Goal: Browse casually: Explore the website without a specific task or goal

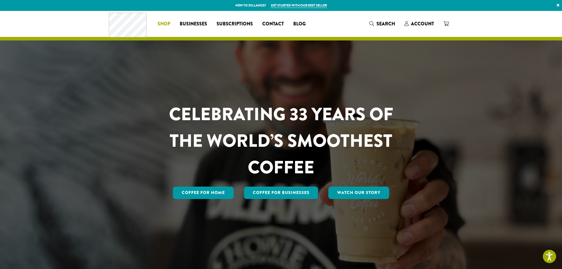
click at [161, 24] on span "Shop" at bounding box center [163, 23] width 13 height 7
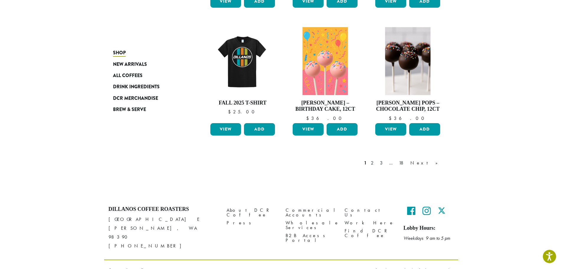
scroll to position [462, 0]
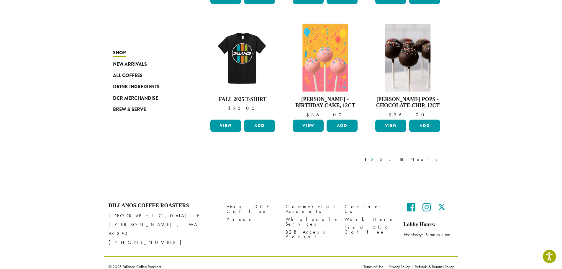
click at [377, 159] on link "2" at bounding box center [372, 159] width 7 height 7
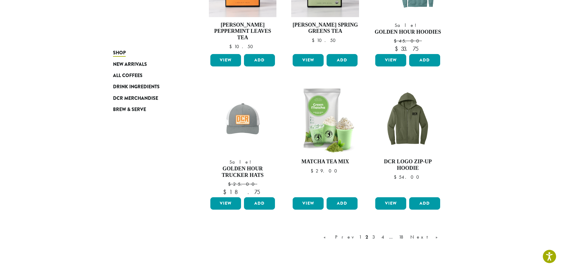
scroll to position [420, 0]
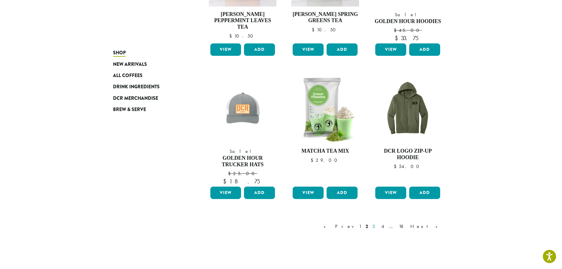
click at [378, 226] on link "3" at bounding box center [374, 226] width 7 height 7
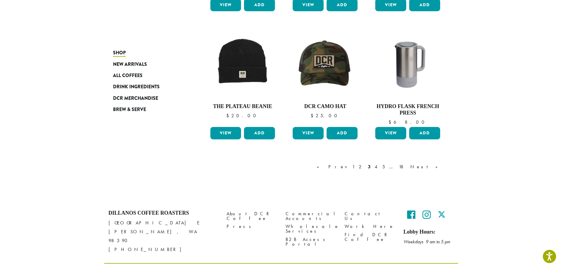
scroll to position [469, 0]
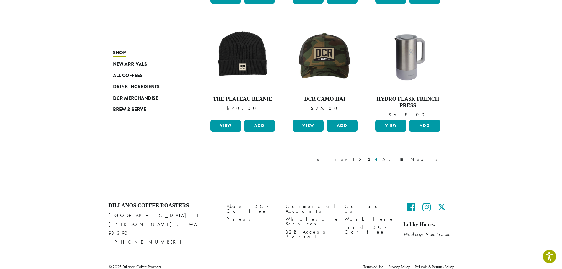
click at [379, 159] on link "4" at bounding box center [376, 159] width 6 height 7
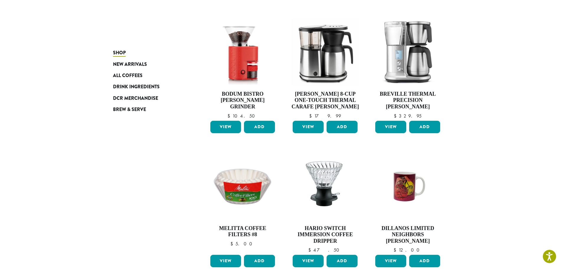
scroll to position [420, 0]
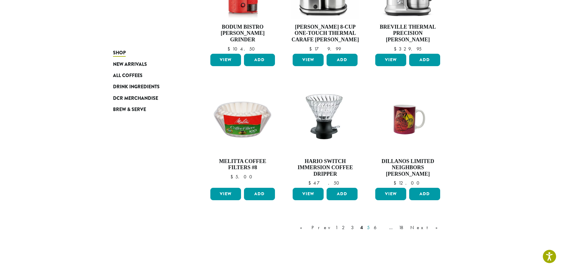
click at [371, 224] on link "5" at bounding box center [368, 227] width 5 height 7
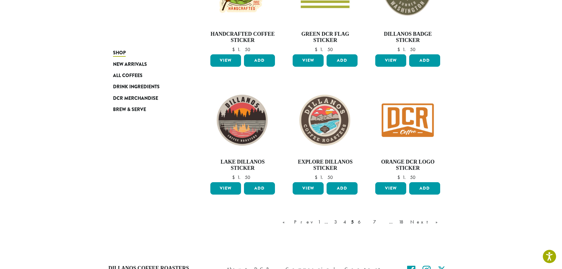
scroll to position [420, 0]
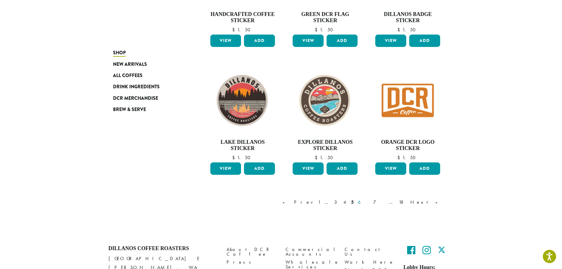
click at [370, 202] on link "6" at bounding box center [363, 201] width 14 height 7
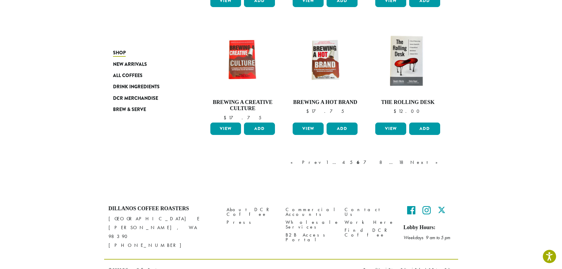
scroll to position [462, 0]
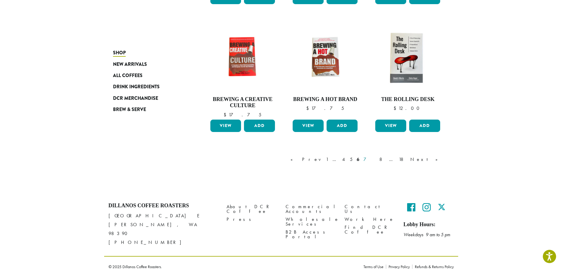
click at [376, 158] on link "7" at bounding box center [369, 159] width 14 height 7
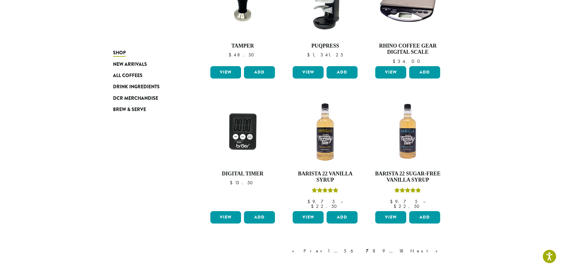
scroll to position [420, 0]
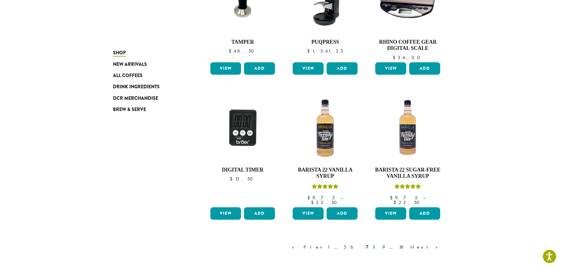
click at [379, 243] on link "8" at bounding box center [375, 246] width 8 height 7
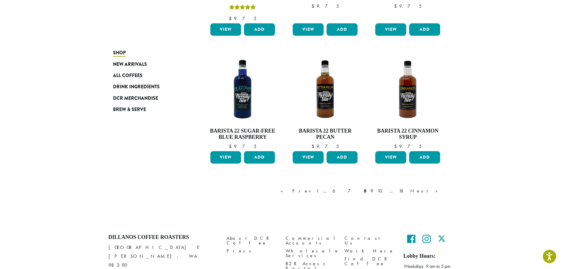
scroll to position [499, 0]
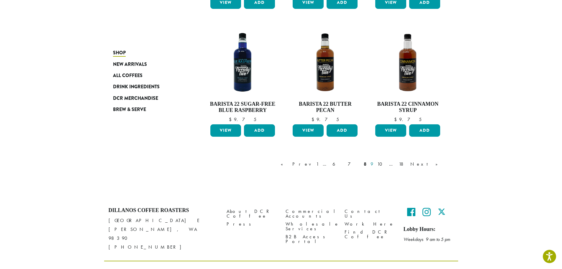
click at [374, 160] on link "9" at bounding box center [371, 163] width 5 height 7
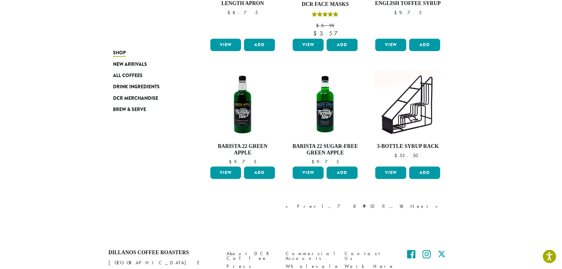
scroll to position [478, 0]
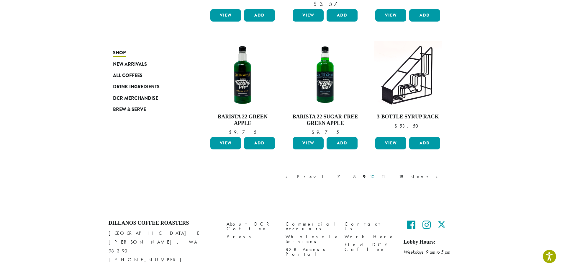
click at [378, 177] on link "10" at bounding box center [373, 176] width 10 height 7
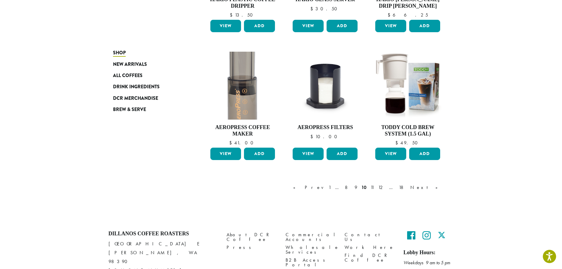
scroll to position [449, 0]
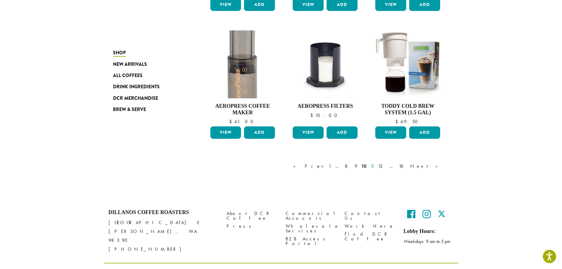
click at [375, 166] on link "11" at bounding box center [372, 165] width 6 height 7
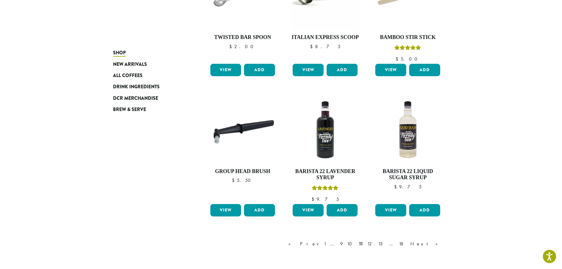
scroll to position [420, 0]
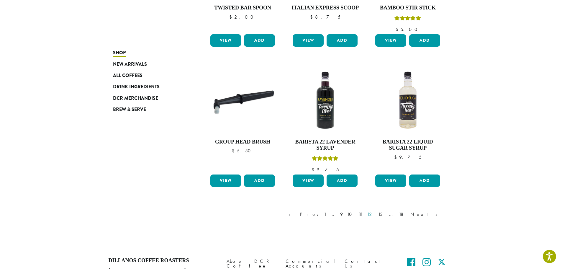
click at [375, 215] on link "12" at bounding box center [370, 213] width 9 height 7
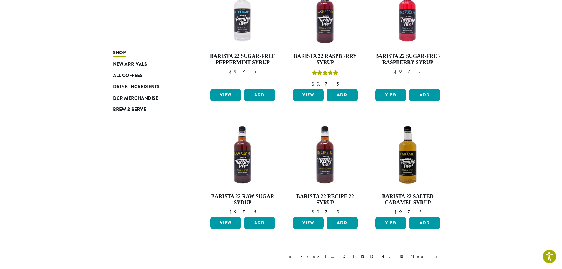
scroll to position [449, 0]
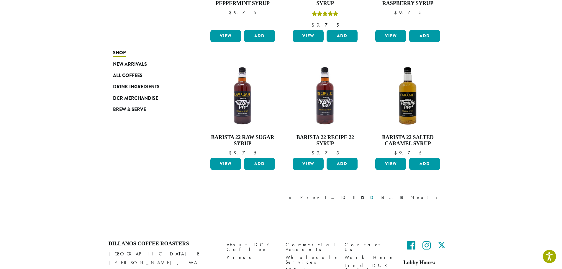
click at [376, 199] on link "13" at bounding box center [371, 197] width 9 height 7
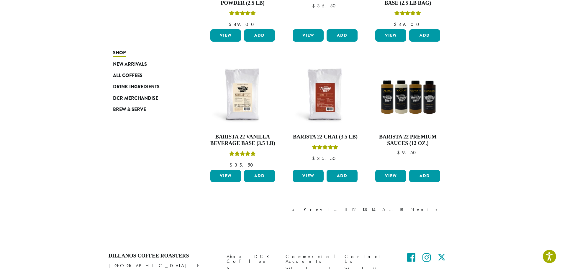
scroll to position [478, 0]
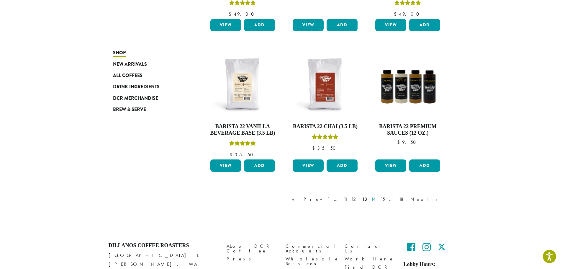
click at [377, 200] on link "14" at bounding box center [374, 198] width 8 height 7
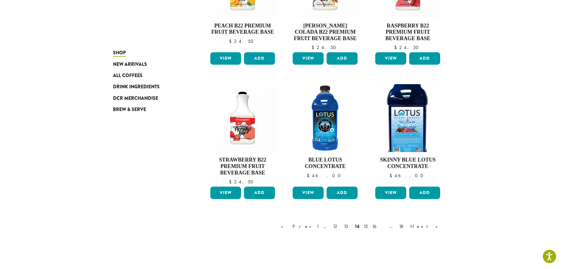
scroll to position [449, 0]
click at [369, 222] on link "15" at bounding box center [365, 225] width 7 height 7
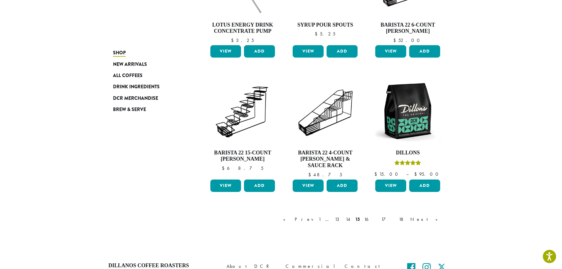
scroll to position [420, 0]
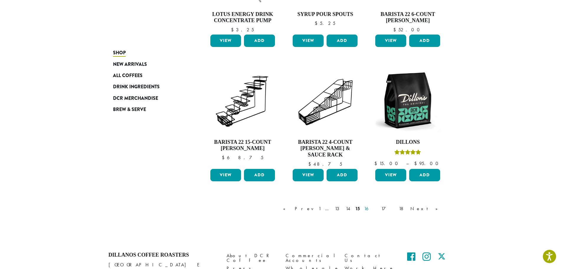
click at [378, 207] on link "16" at bounding box center [370, 208] width 15 height 7
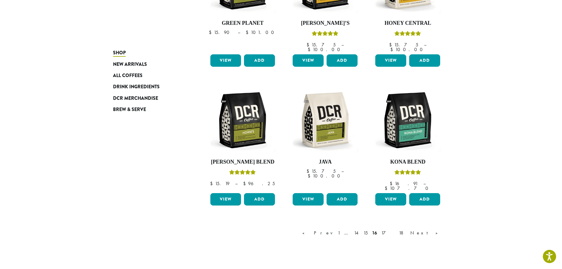
scroll to position [449, 0]
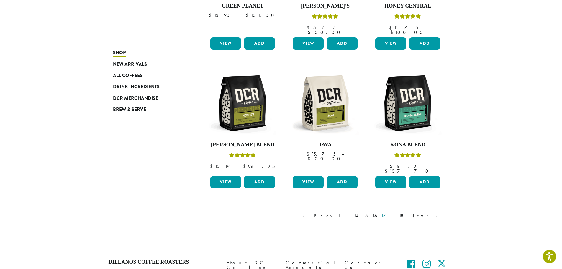
click at [396, 212] on link "17" at bounding box center [388, 215] width 16 height 7
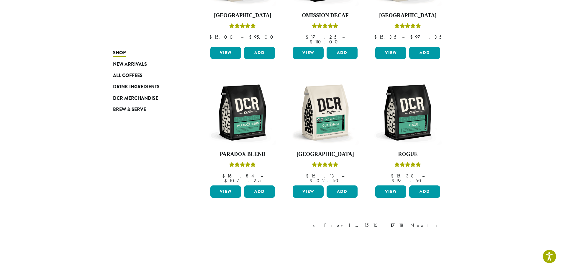
scroll to position [449, 0]
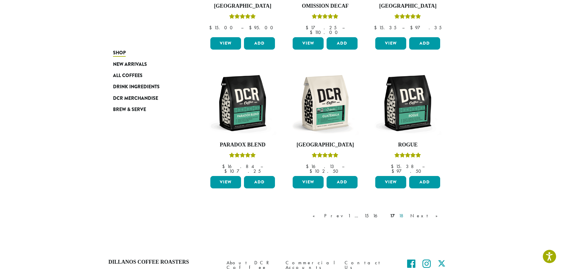
click at [407, 212] on link "18" at bounding box center [402, 215] width 10 height 7
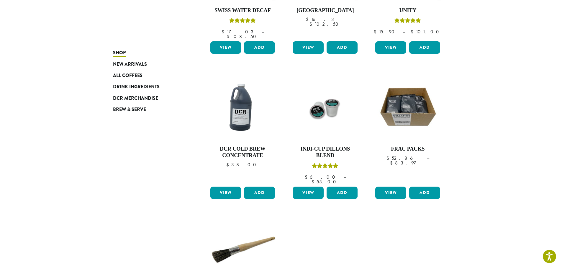
scroll to position [331, 0]
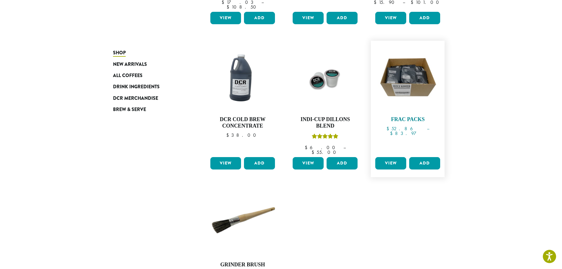
click at [416, 71] on img at bounding box center [408, 78] width 68 height 68
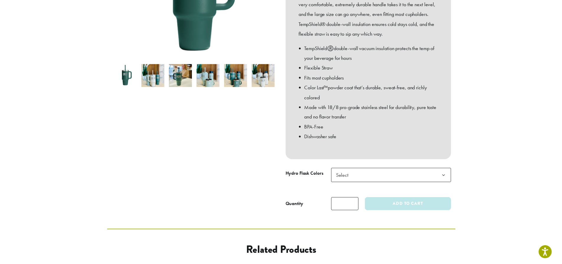
scroll to position [236, 0]
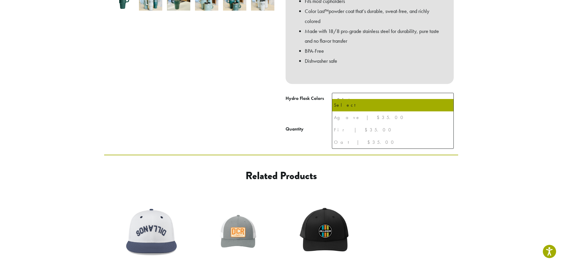
click at [437, 98] on span "Select" at bounding box center [393, 100] width 122 height 14
click at [342, 143] on div "Oat | $35.00" at bounding box center [393, 142] width 118 height 9
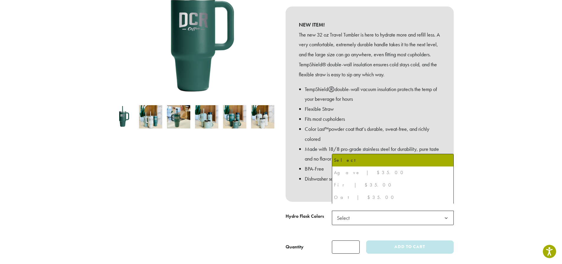
scroll to position [29, 0]
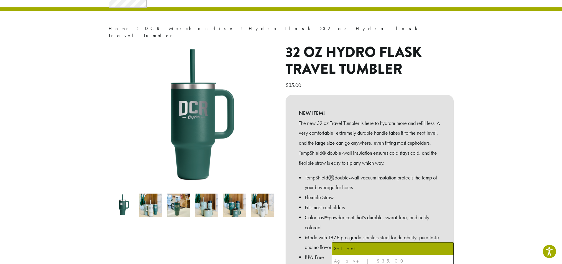
click at [153, 199] on div "**********" at bounding box center [281, 260] width 562 height 558
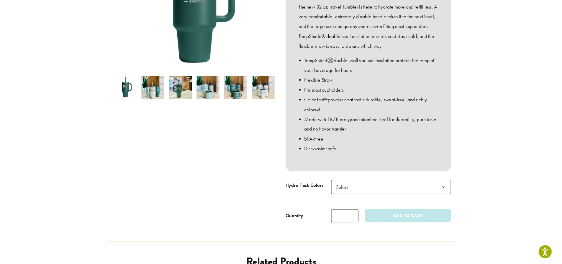
scroll to position [77, 0]
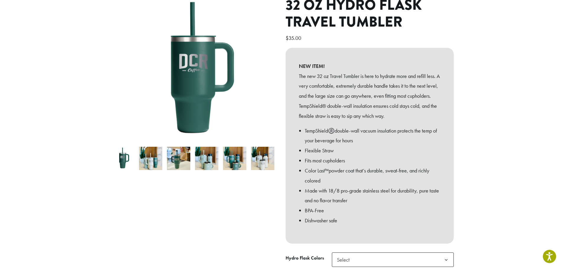
click at [149, 148] on img at bounding box center [150, 158] width 23 height 23
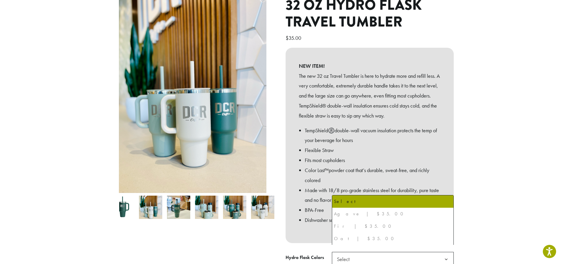
click at [423, 252] on span "Select" at bounding box center [393, 259] width 122 height 14
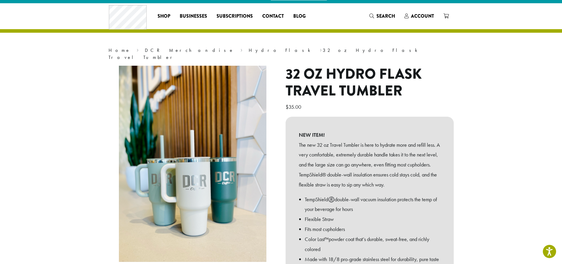
scroll to position [0, 0]
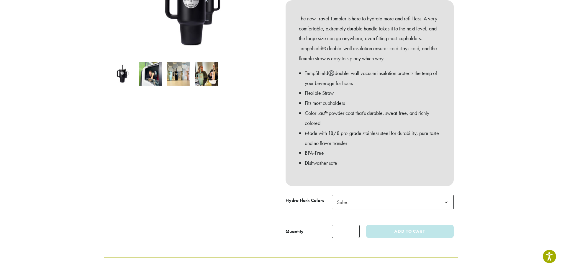
scroll to position [118, 0]
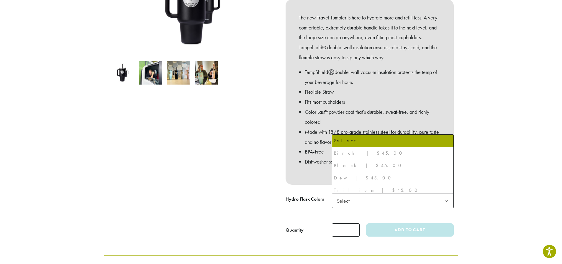
click at [445, 200] on b at bounding box center [446, 201] width 14 height 14
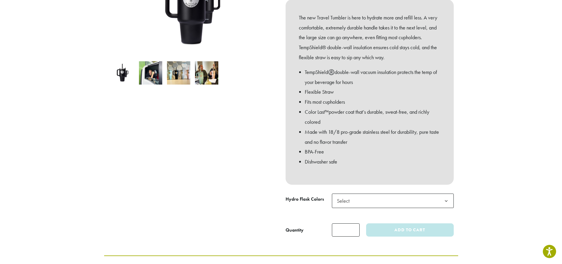
click at [445, 200] on b at bounding box center [446, 201] width 14 height 14
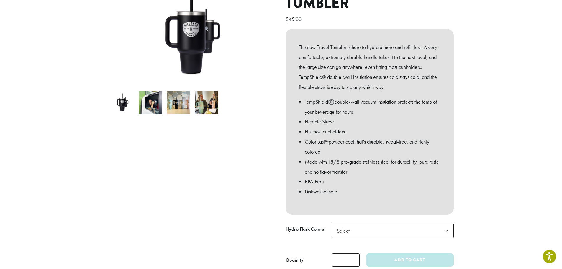
scroll to position [59, 0]
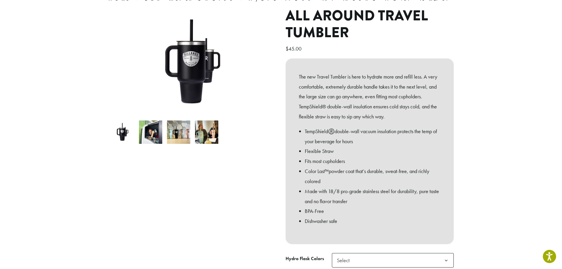
click at [123, 133] on img at bounding box center [122, 131] width 23 height 23
click at [153, 129] on img at bounding box center [150, 131] width 23 height 23
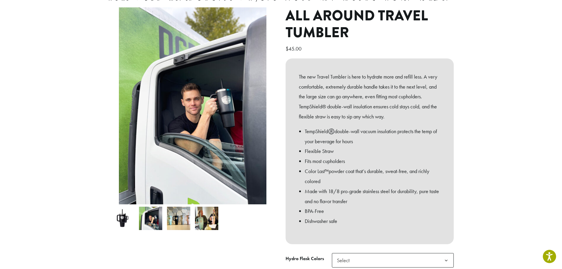
click at [171, 214] on img at bounding box center [178, 217] width 23 height 23
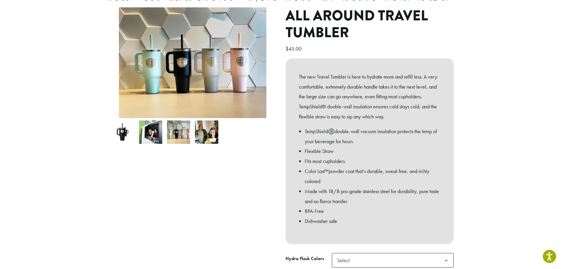
click at [208, 140] on img at bounding box center [206, 131] width 23 height 23
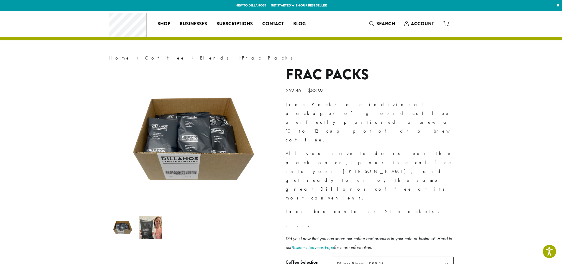
click at [445, 257] on b at bounding box center [446, 264] width 14 height 14
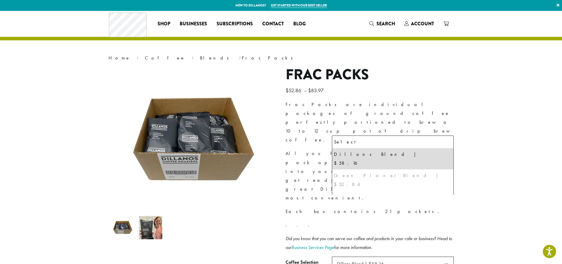
click at [495, 171] on section "**********" at bounding box center [281, 173] width 562 height 325
